Goal: Navigation & Orientation: Go to known website

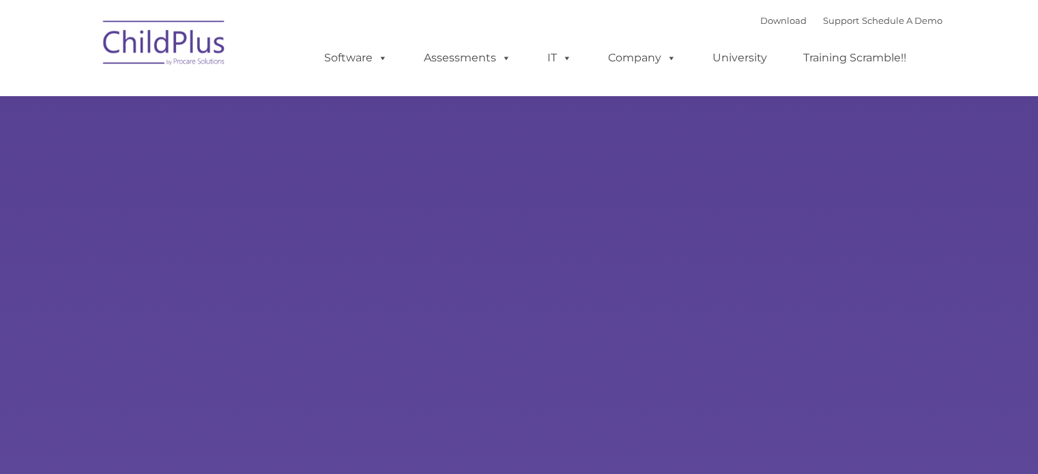
type input ""
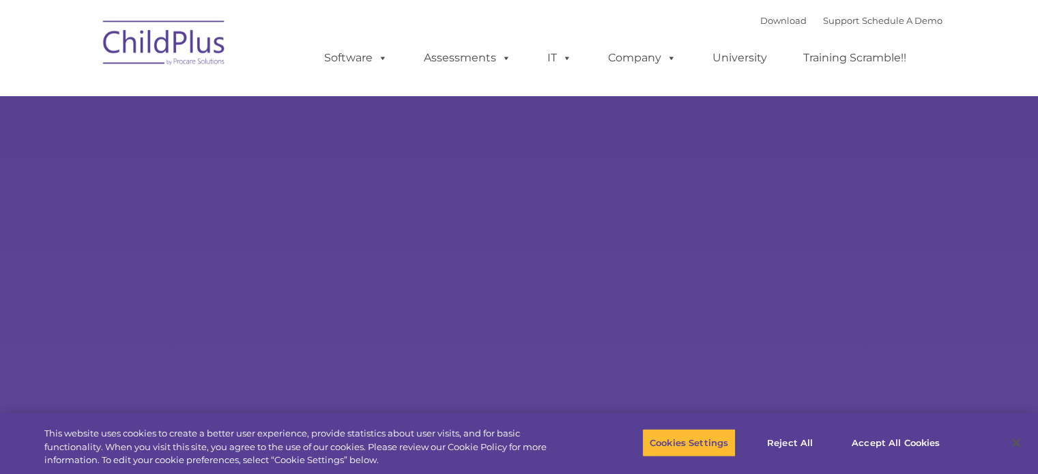
select select "MEDIUM"
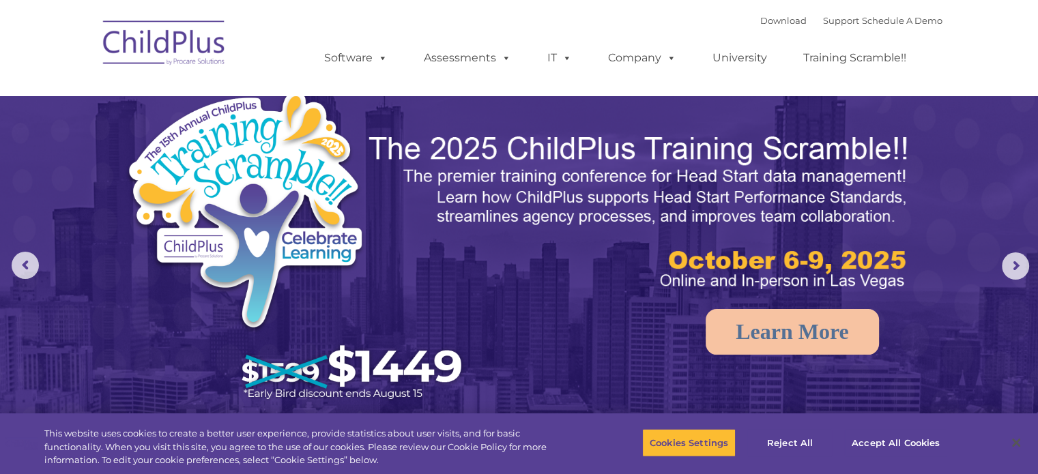
click at [181, 54] on img at bounding box center [164, 45] width 136 height 68
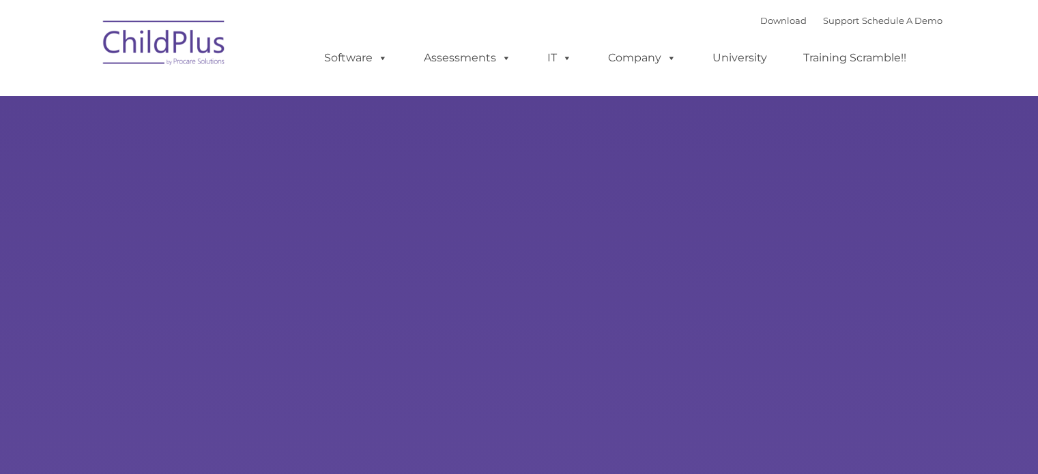
type input ""
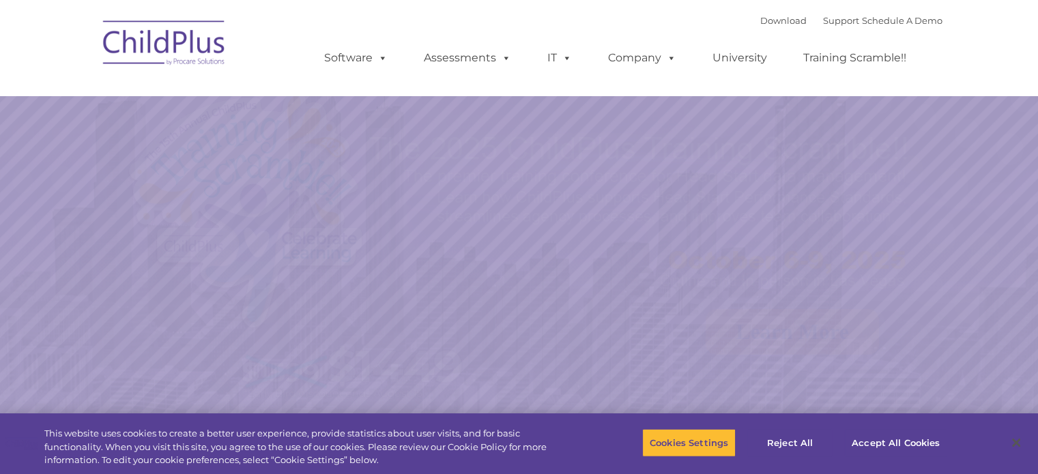
select select "MEDIUM"
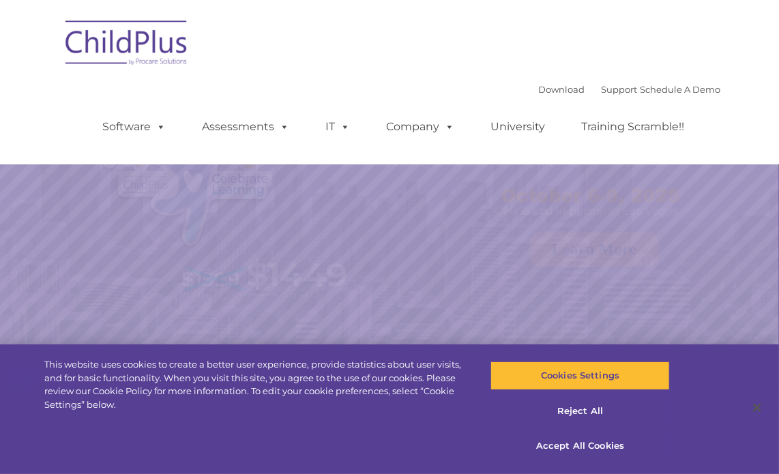
select select "MEDIUM"
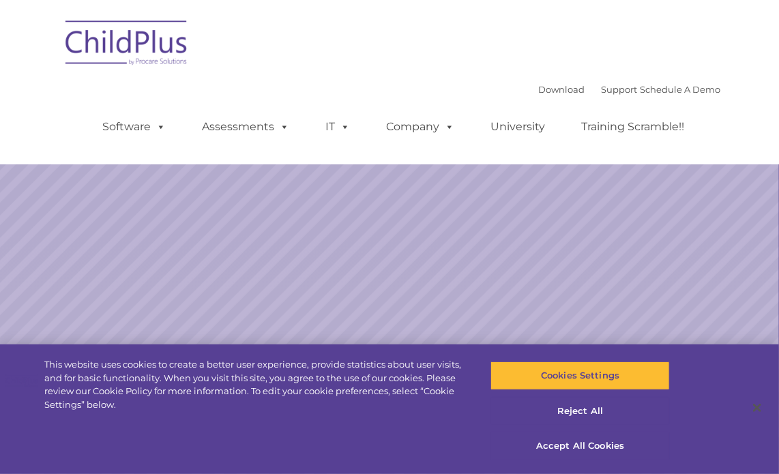
select select "MEDIUM"
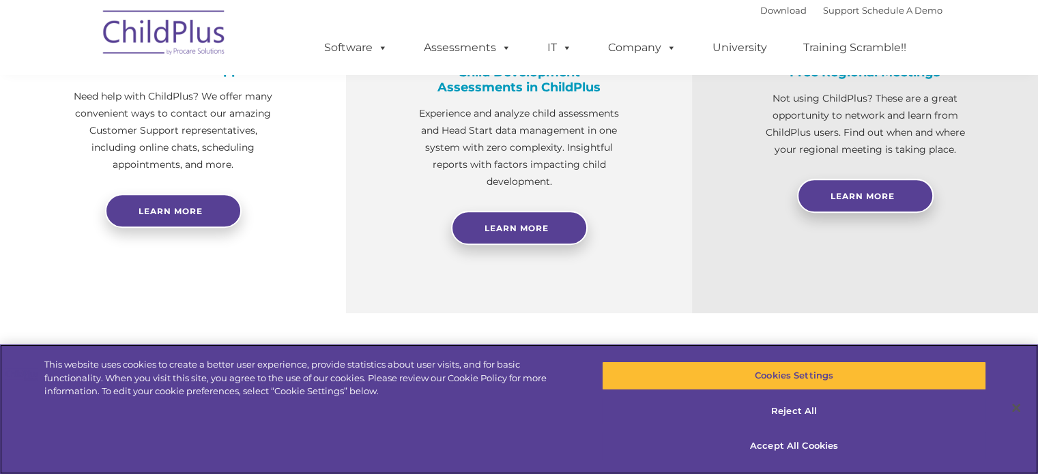
scroll to position [589, 0]
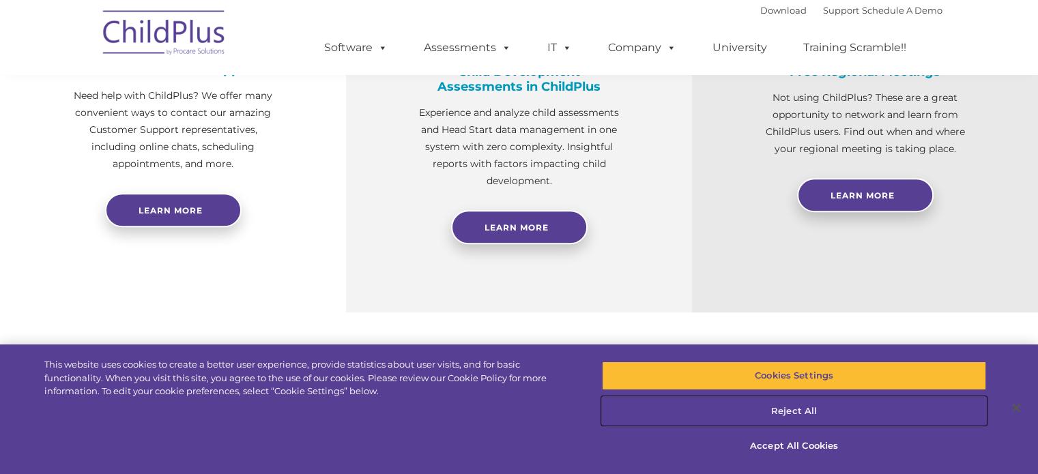
click at [778, 411] on button "Reject All" at bounding box center [794, 411] width 384 height 29
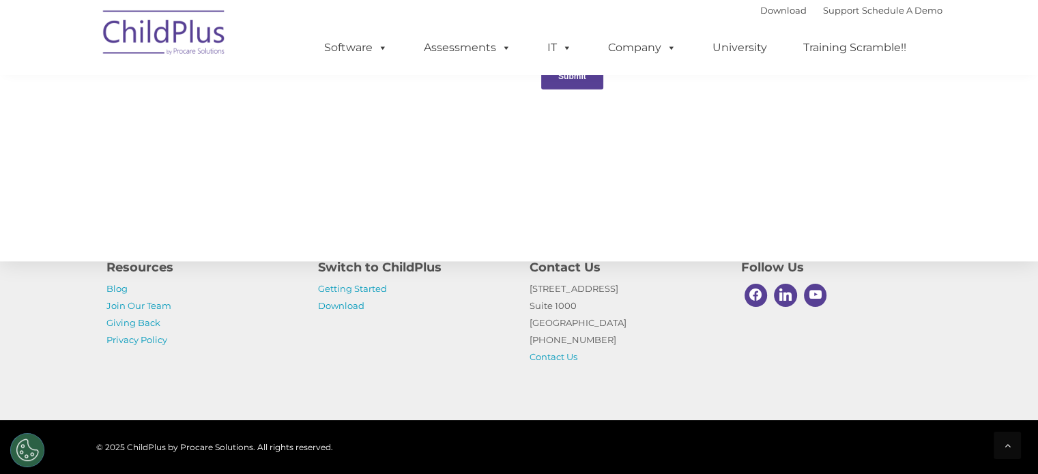
scroll to position [1556, 0]
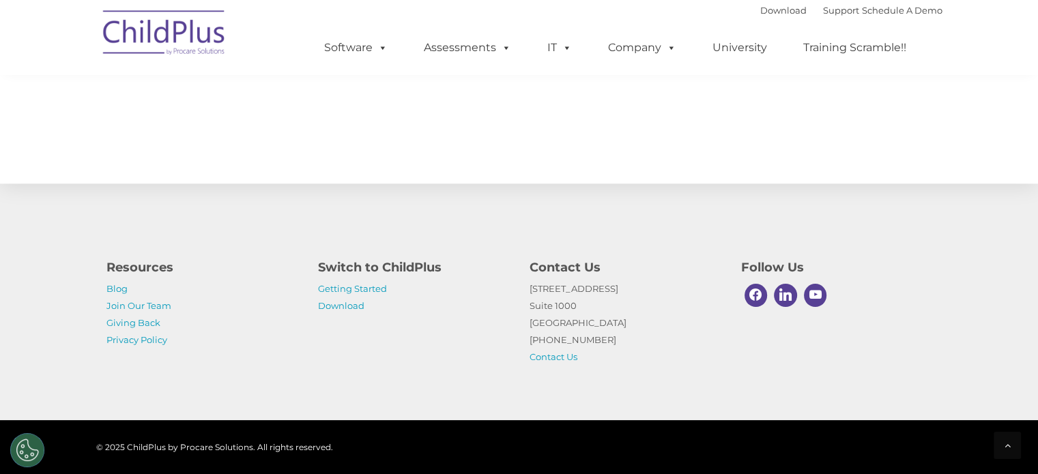
click at [156, 35] on img at bounding box center [164, 35] width 136 height 68
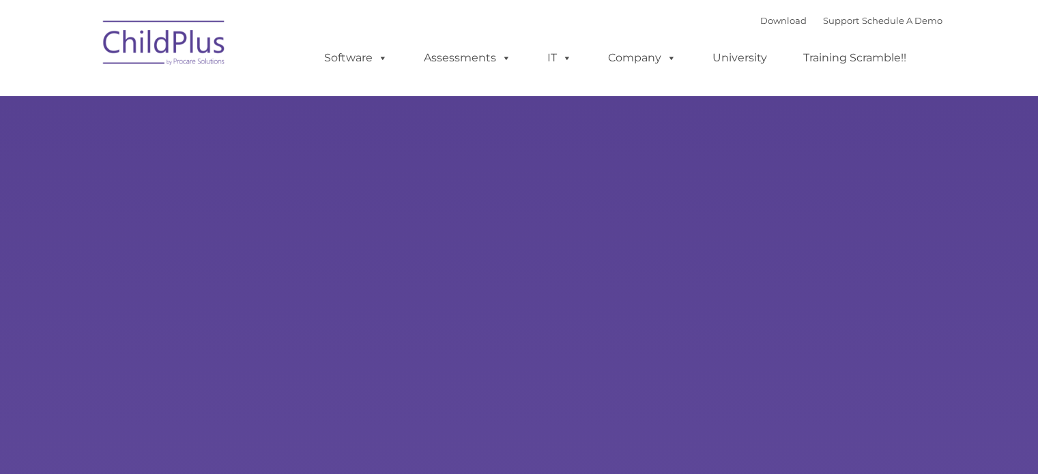
type input ""
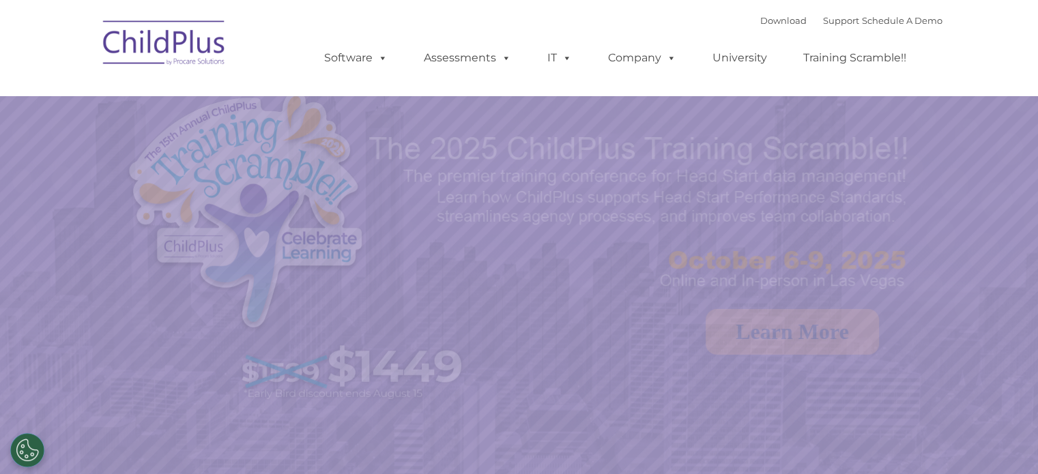
select select "MEDIUM"
